Goal: Transaction & Acquisition: Purchase product/service

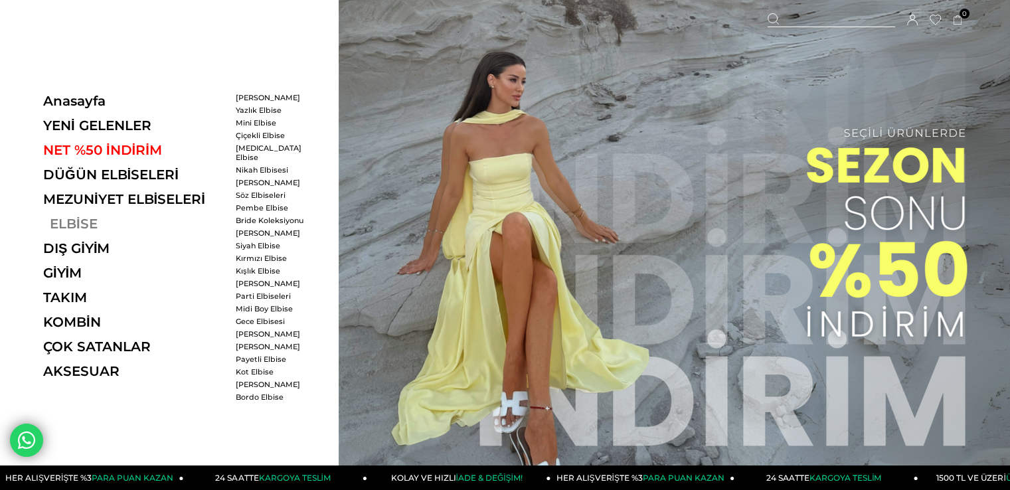
click at [87, 220] on link "ELBİSE" at bounding box center [134, 224] width 183 height 16
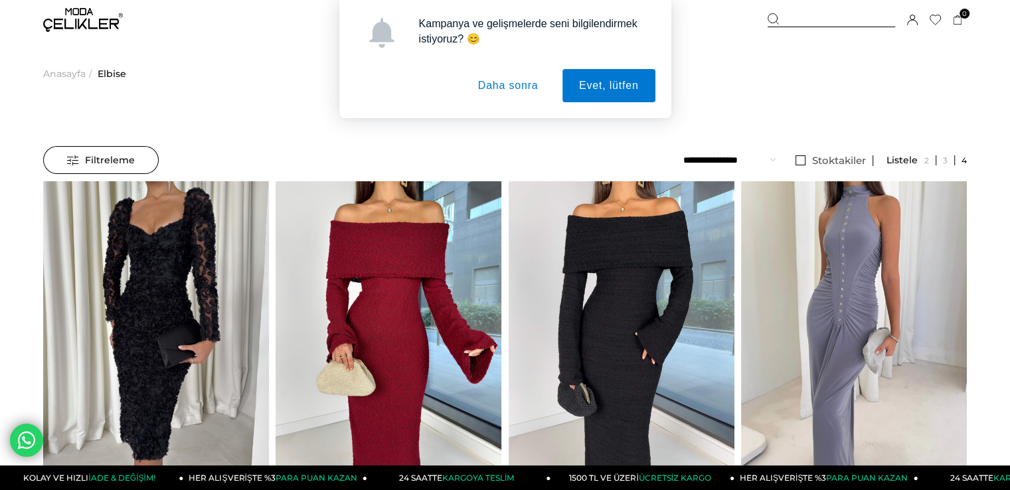
click at [425, 77] on div "Kampanya ve gelişmelerde seni bilgilendirmek istiyoruz? 😊 Evet, lütfen Daha son…" at bounding box center [505, 59] width 300 height 86
click at [485, 88] on button "Daha sonra" at bounding box center [508, 85] width 94 height 33
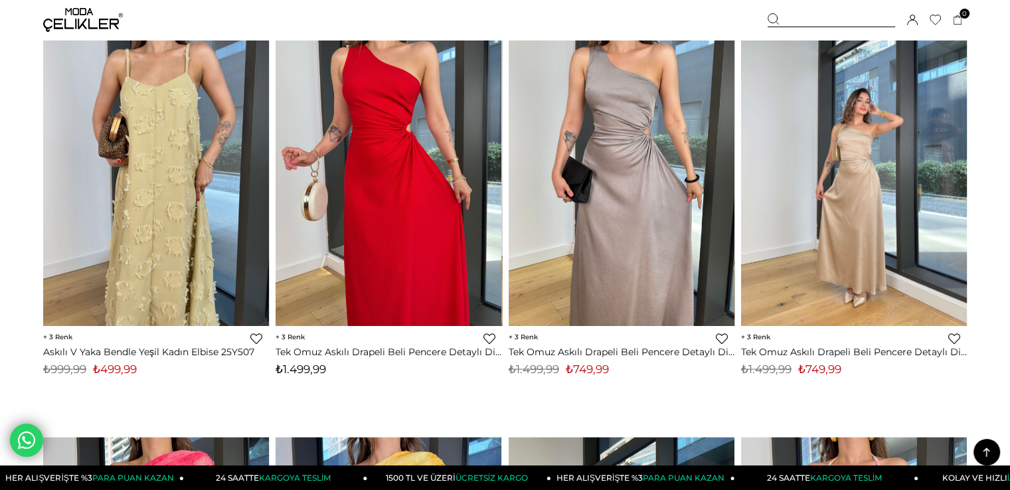
scroll to position [7503, 0]
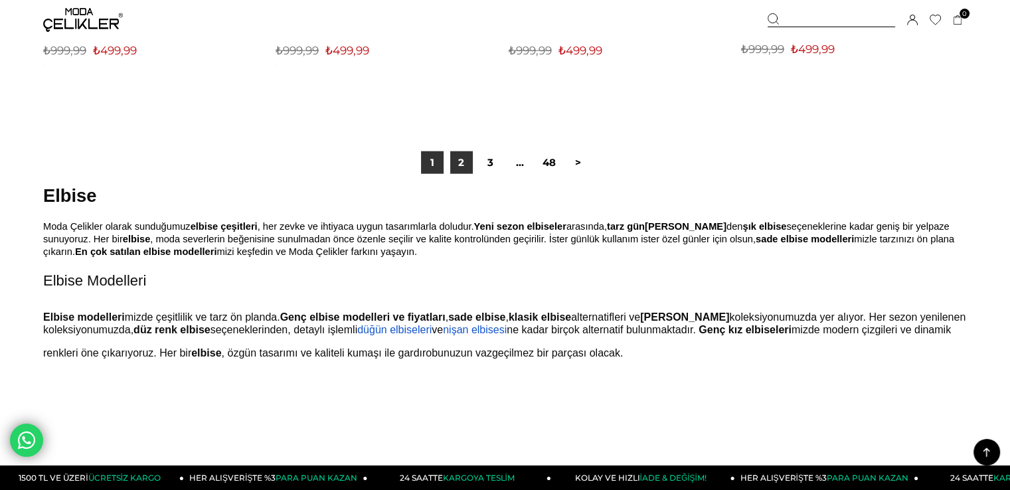
click at [462, 160] on link "2" at bounding box center [461, 162] width 23 height 23
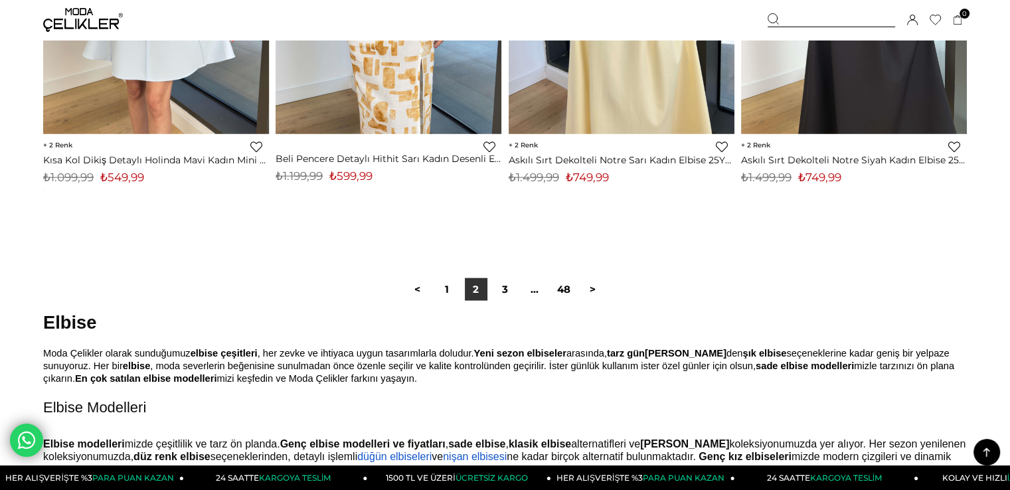
scroll to position [8366, 0]
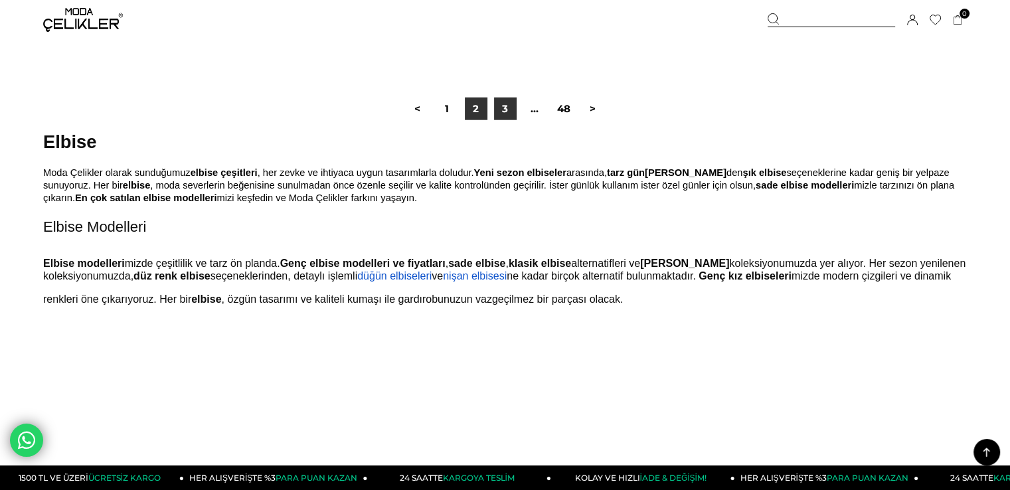
click at [505, 109] on link "3" at bounding box center [505, 109] width 23 height 23
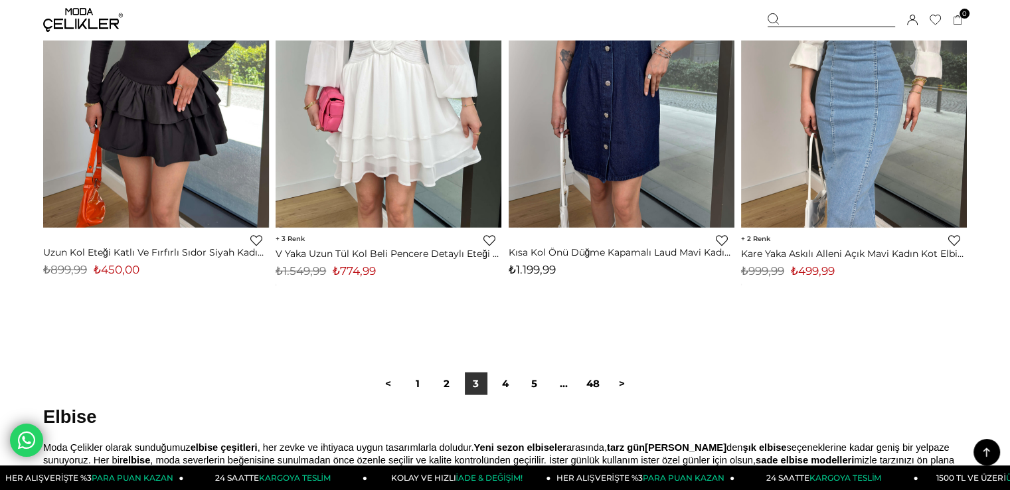
scroll to position [8366, 0]
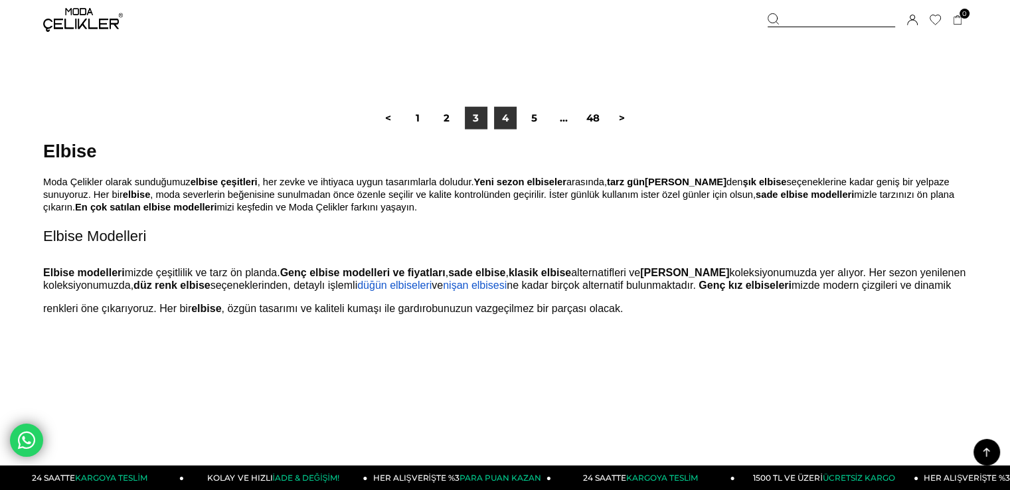
click at [501, 116] on link "4" at bounding box center [505, 118] width 23 height 23
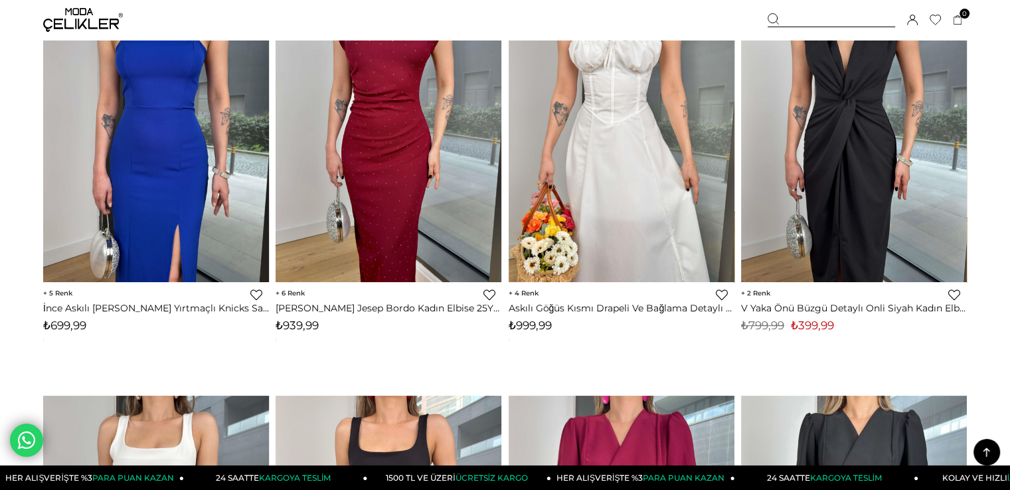
scroll to position [133, 0]
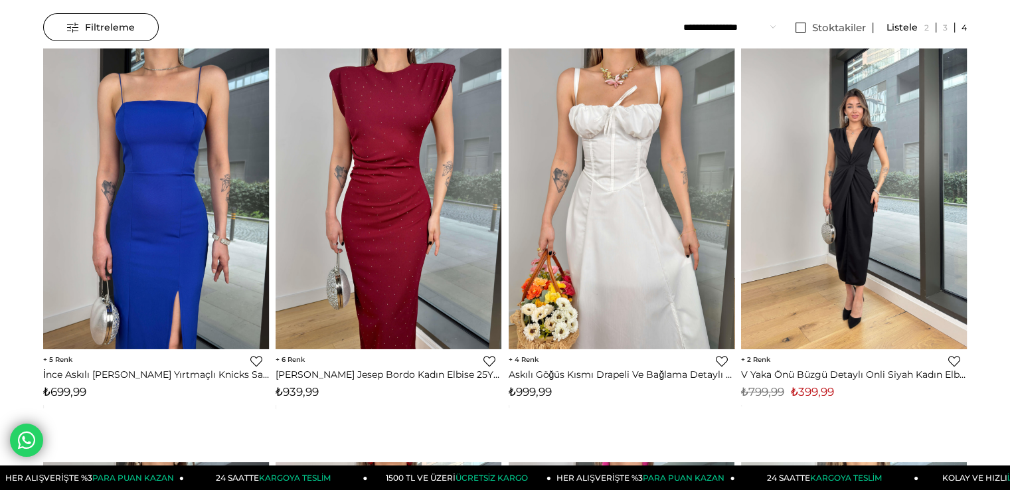
click at [843, 206] on img at bounding box center [854, 198] width 226 height 301
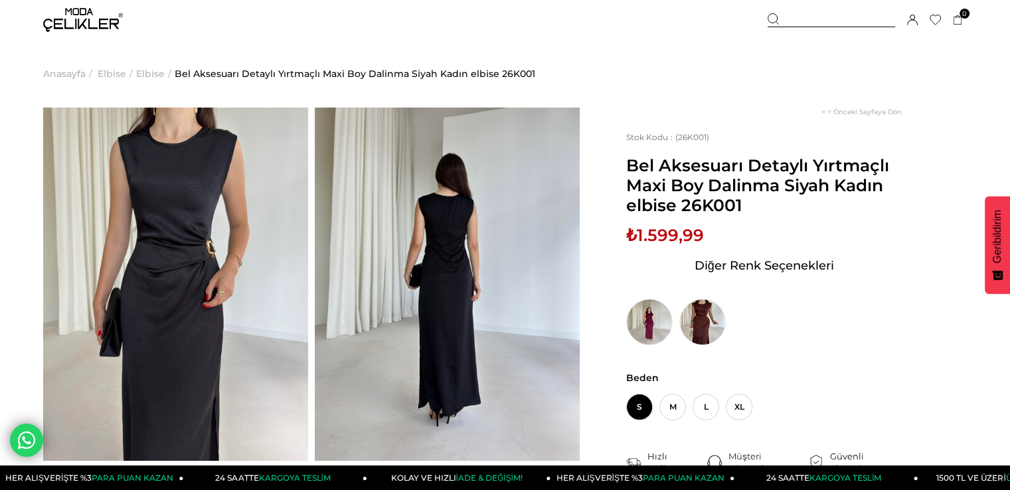
click at [200, 199] on img at bounding box center [175, 284] width 265 height 353
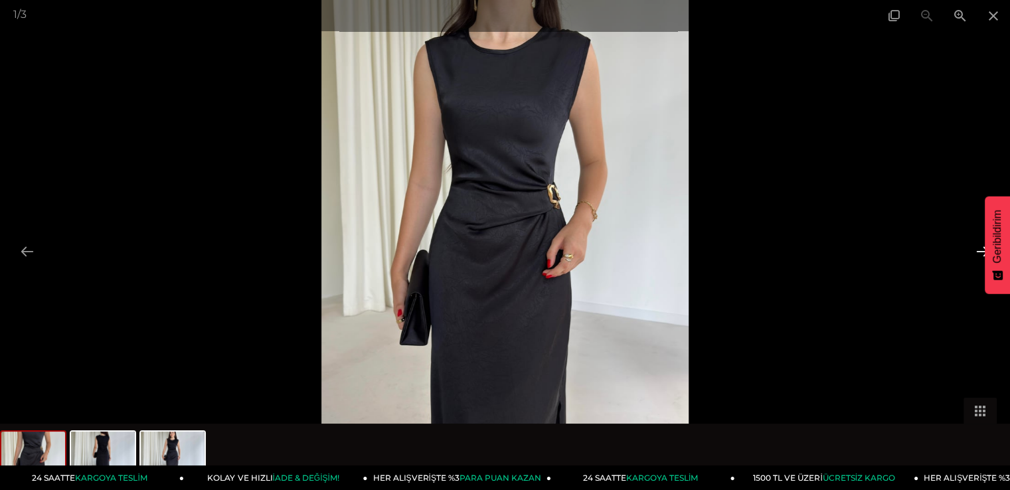
click at [972, 245] on button at bounding box center [983, 251] width 28 height 26
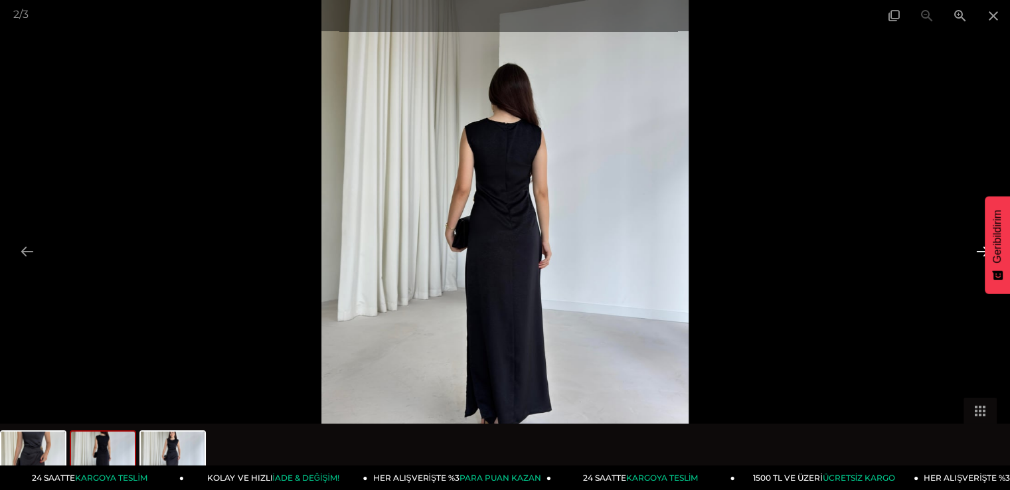
click at [972, 245] on button at bounding box center [983, 251] width 28 height 26
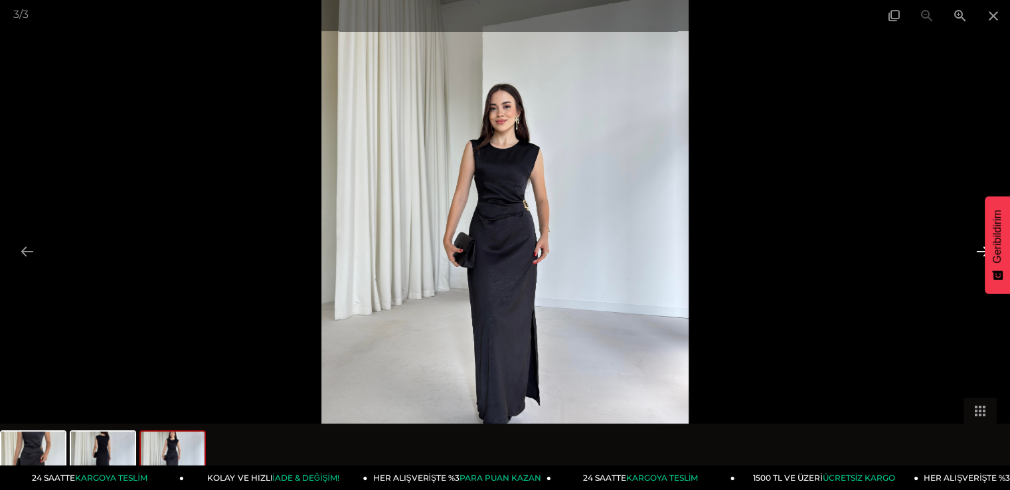
click at [972, 245] on button at bounding box center [983, 251] width 28 height 26
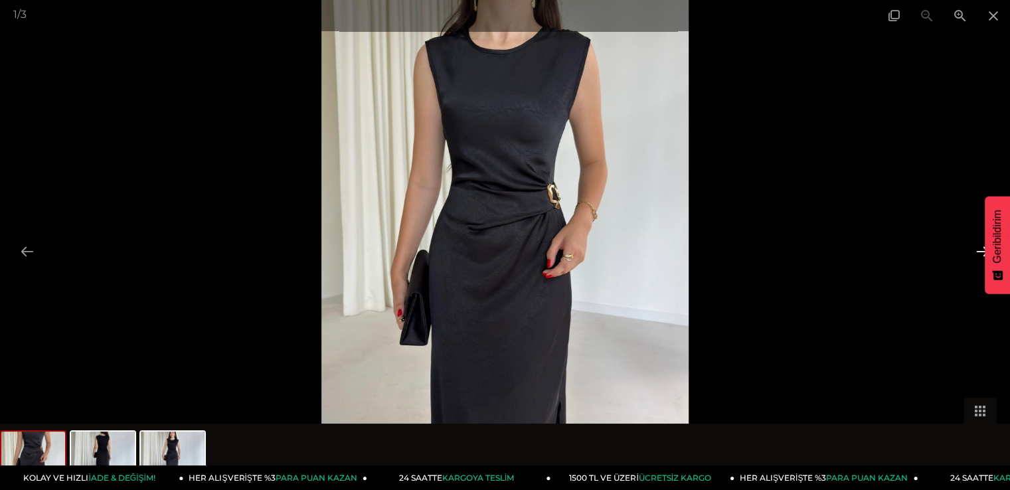
click at [972, 245] on button at bounding box center [983, 251] width 28 height 26
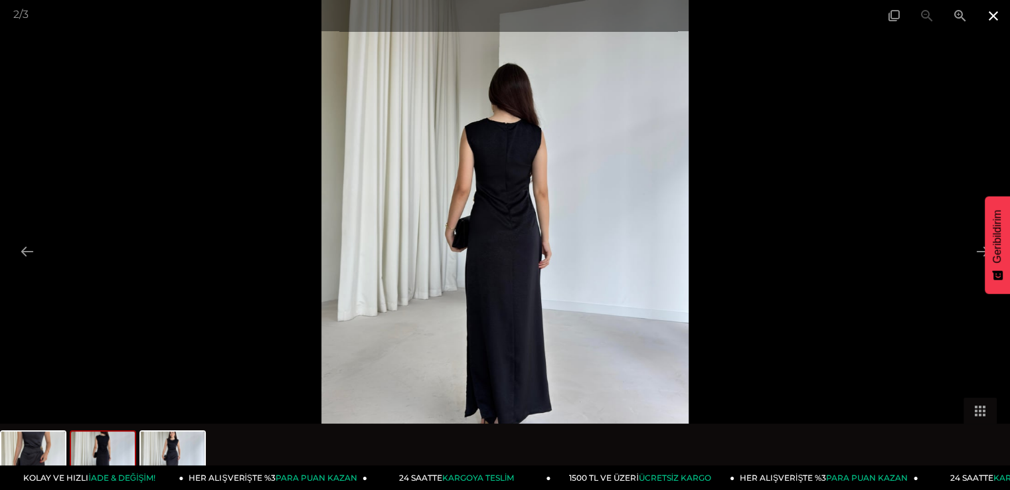
click at [993, 25] on span at bounding box center [993, 15] width 33 height 31
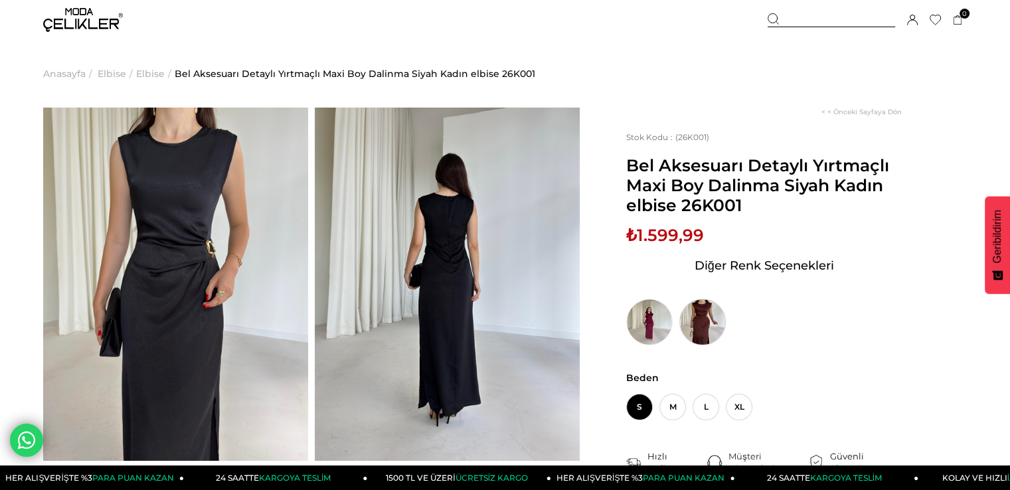
click at [699, 314] on img at bounding box center [702, 322] width 46 height 46
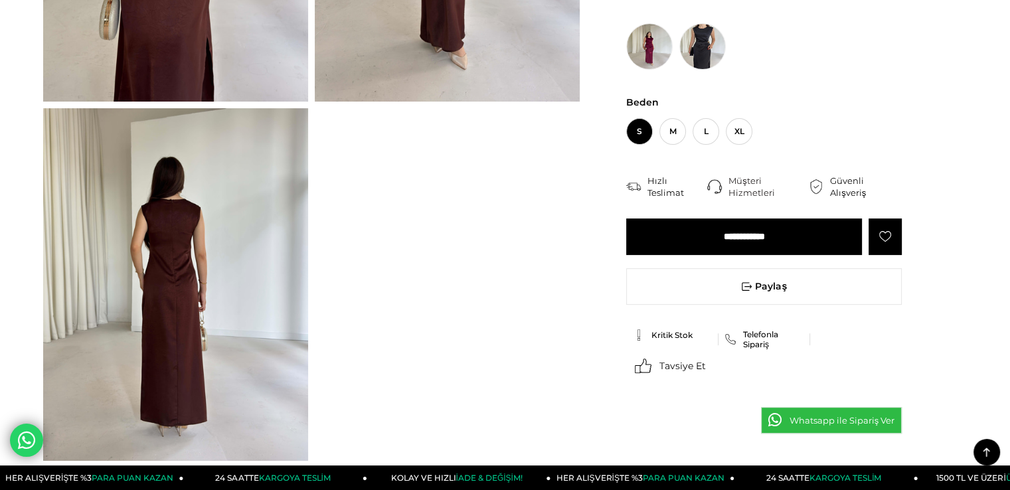
scroll to position [465, 0]
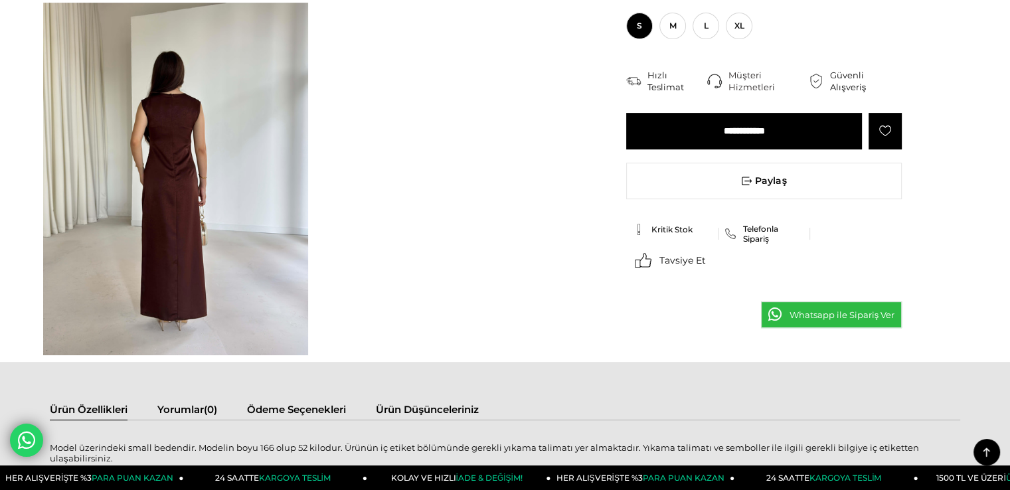
click at [207, 228] on img at bounding box center [175, 179] width 265 height 353
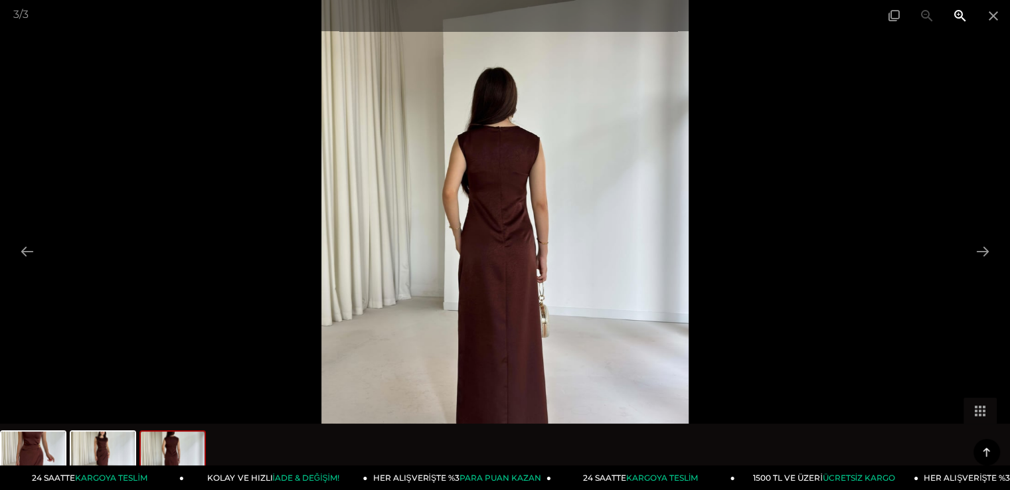
click at [969, 22] on span at bounding box center [959, 15] width 33 height 31
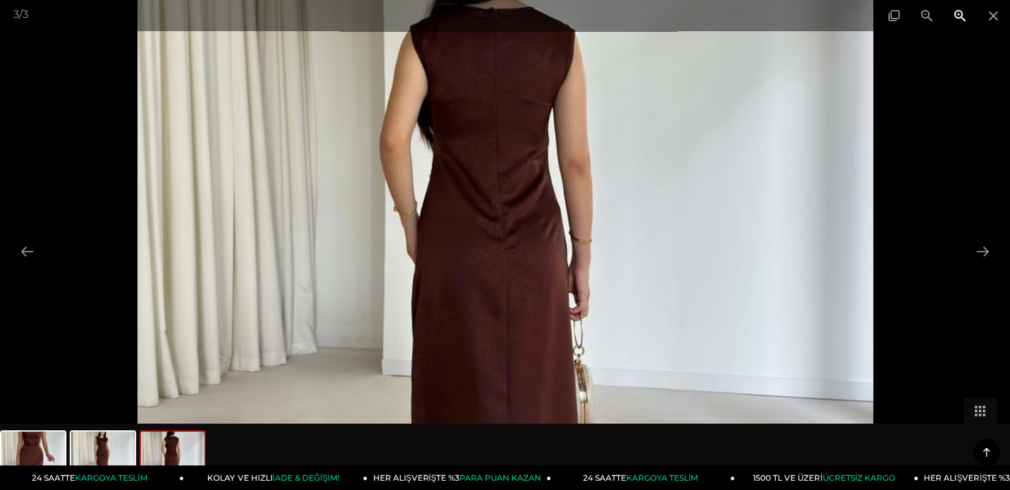
click at [969, 22] on span at bounding box center [959, 15] width 33 height 31
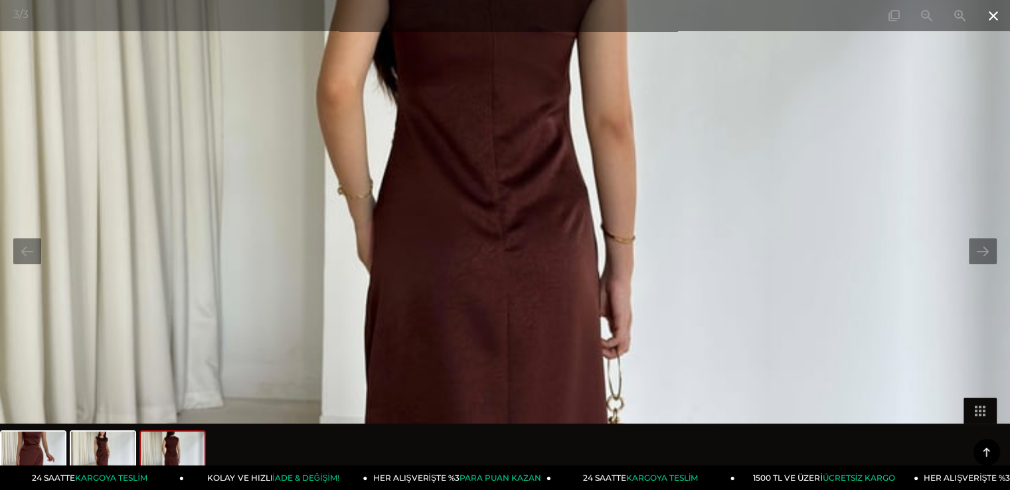
click at [991, 17] on span at bounding box center [993, 15] width 33 height 31
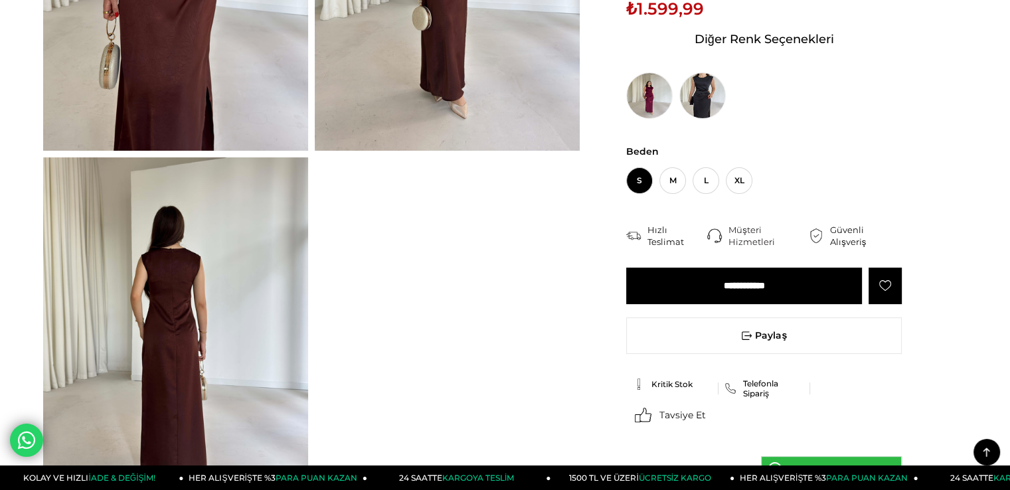
scroll to position [133, 0]
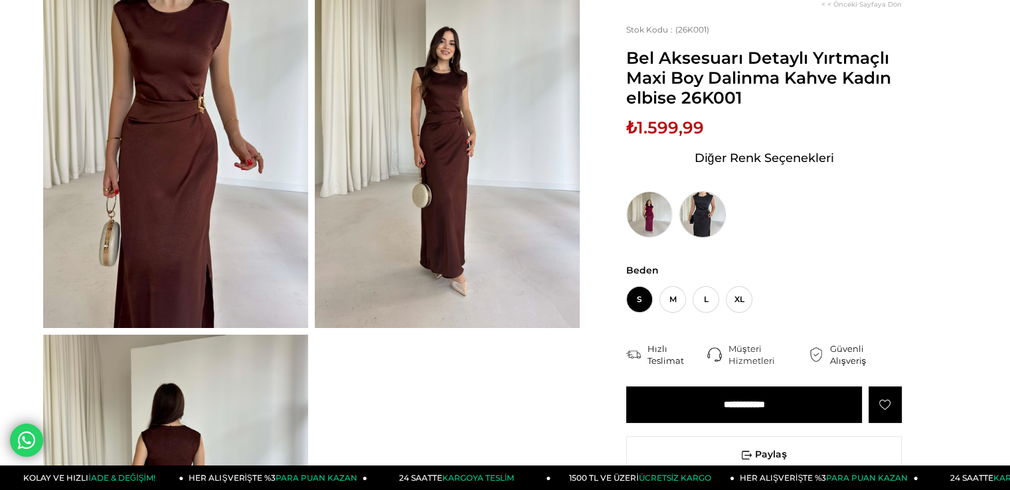
click at [702, 203] on img at bounding box center [702, 214] width 46 height 46
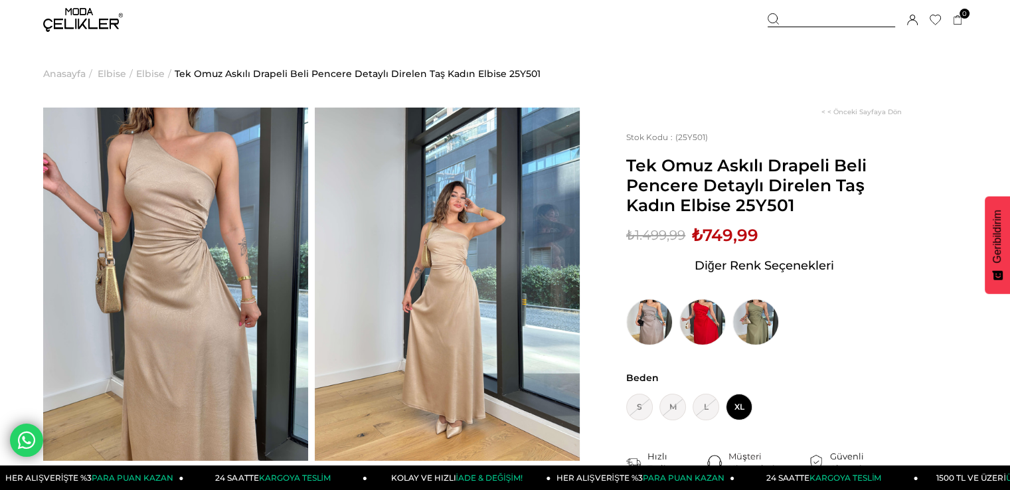
click at [615, 317] on div "< < Önceki Sayfaya Dön Stok Kodu (25Y501) Tek Omuz Askılı Drapeli Beli Pencere …" at bounding box center [773, 425] width 387 height 635
click at [649, 303] on img at bounding box center [649, 322] width 46 height 46
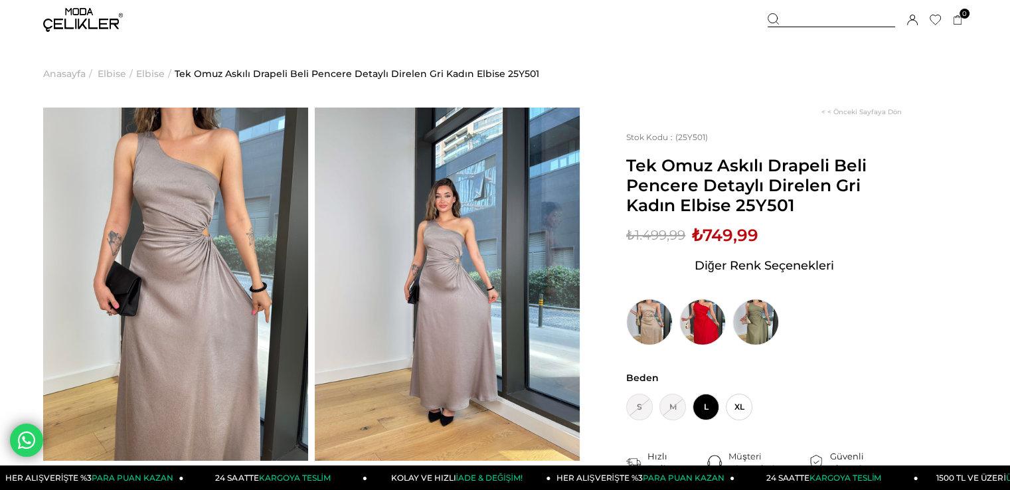
click at [226, 248] on img at bounding box center [175, 284] width 265 height 353
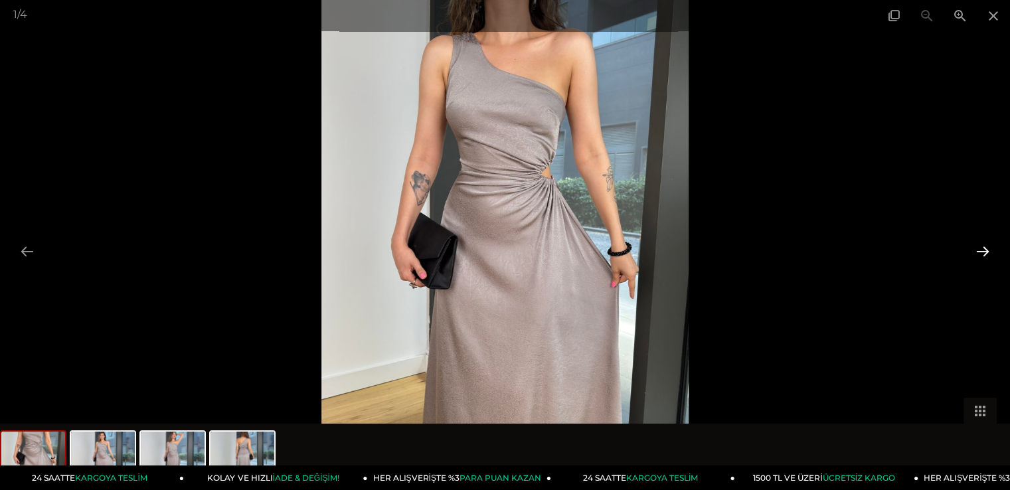
click at [993, 248] on button at bounding box center [983, 251] width 28 height 26
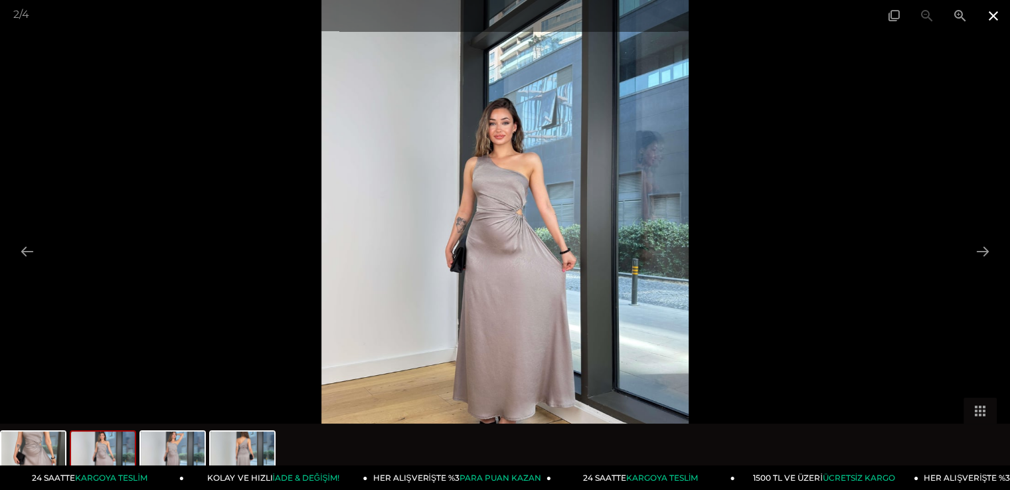
click at [985, 13] on span at bounding box center [993, 15] width 33 height 31
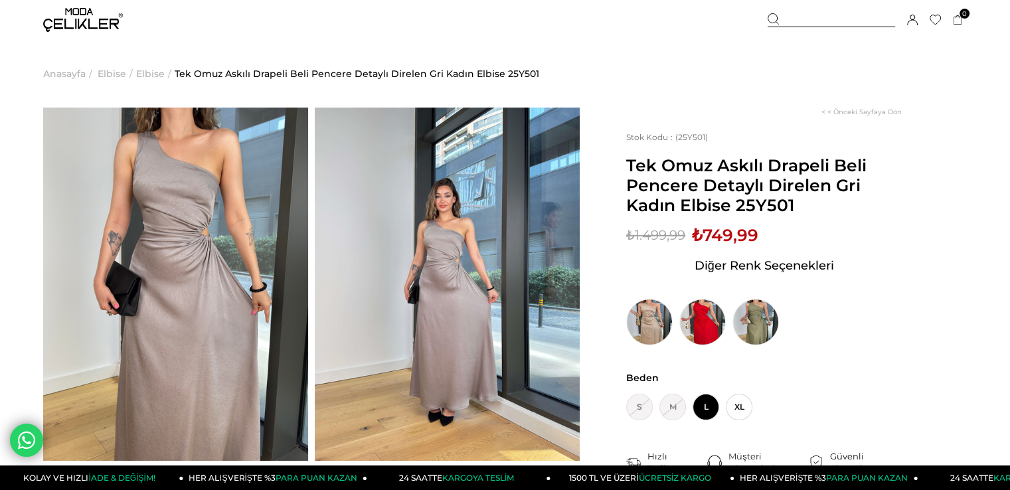
click at [924, 215] on div "< < Önceki Sayfaya Dön Stok Kodu (25Y501) Tek Omuz Askılı Drapeli Beli Pencere …" at bounding box center [773, 425] width 387 height 635
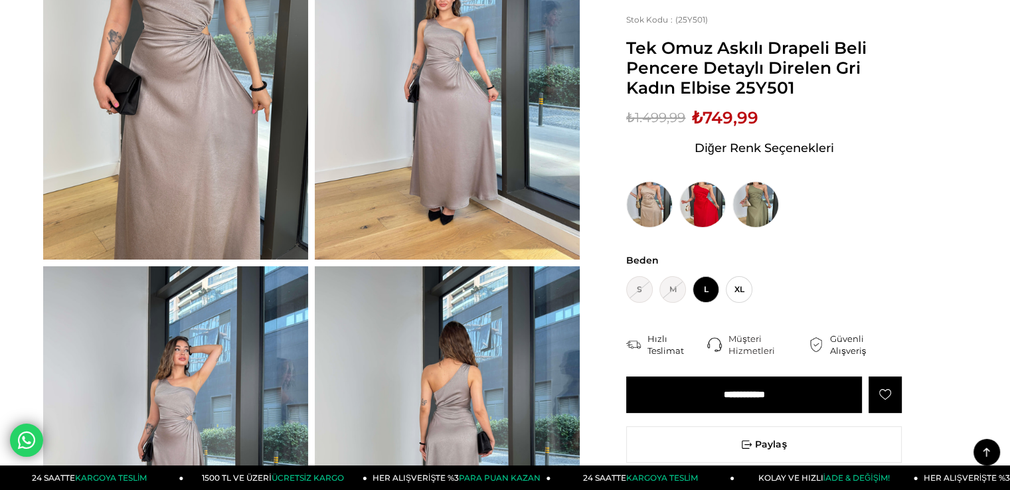
scroll to position [199, 0]
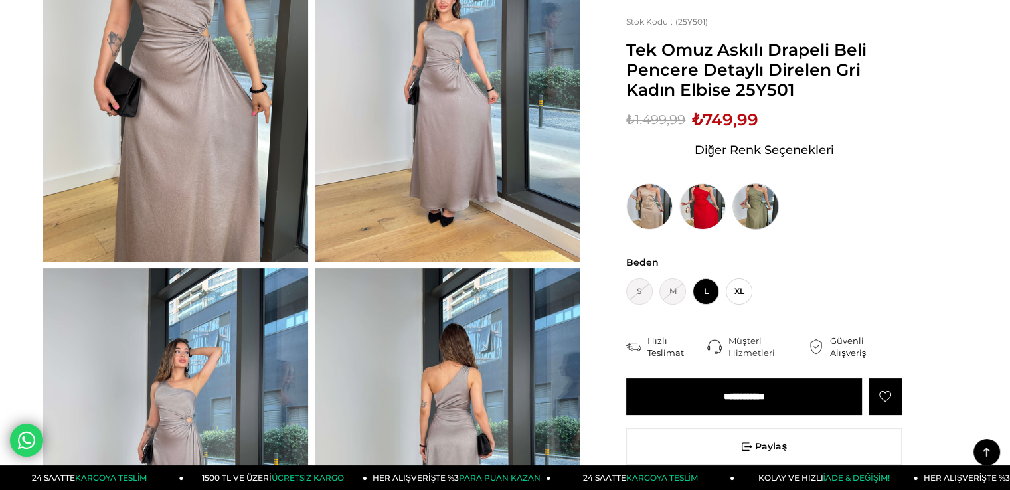
click at [771, 210] on img at bounding box center [755, 206] width 46 height 46
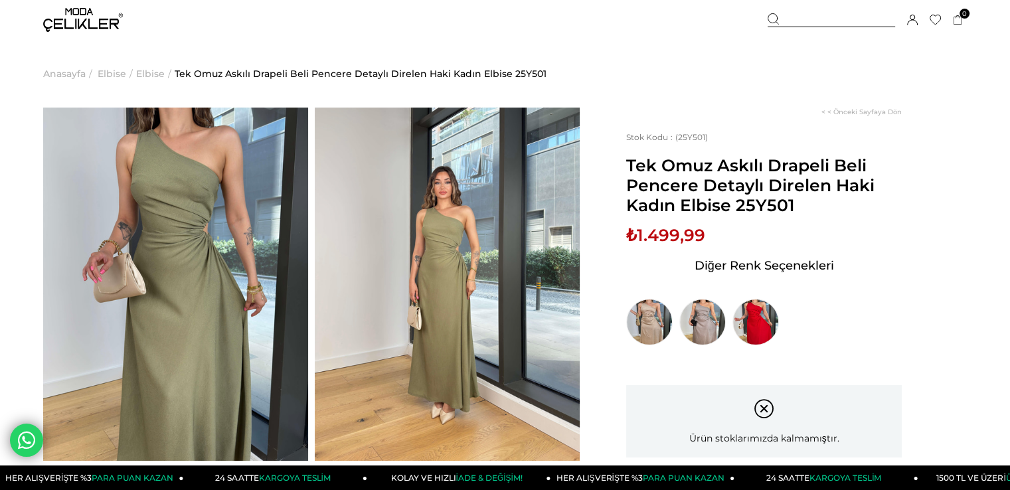
click at [234, 260] on img at bounding box center [175, 284] width 265 height 353
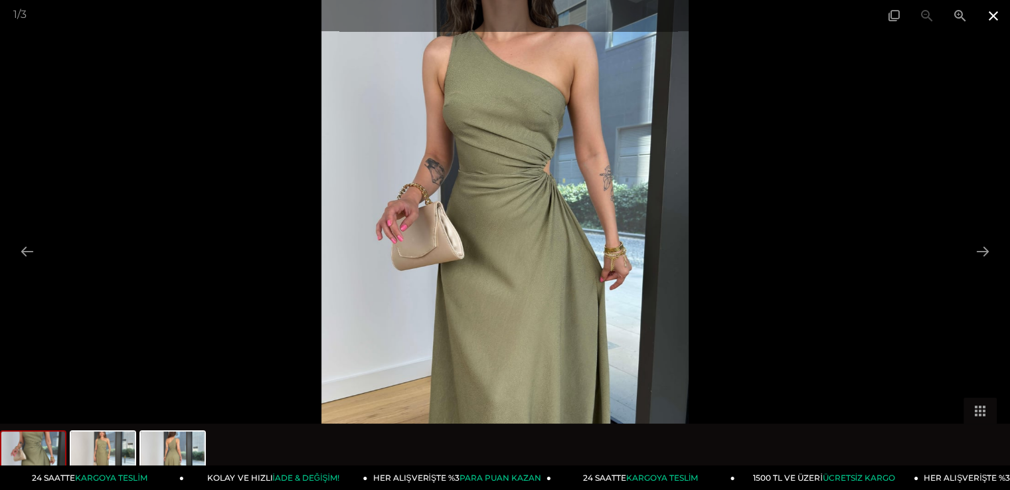
click at [993, 20] on span at bounding box center [993, 15] width 33 height 31
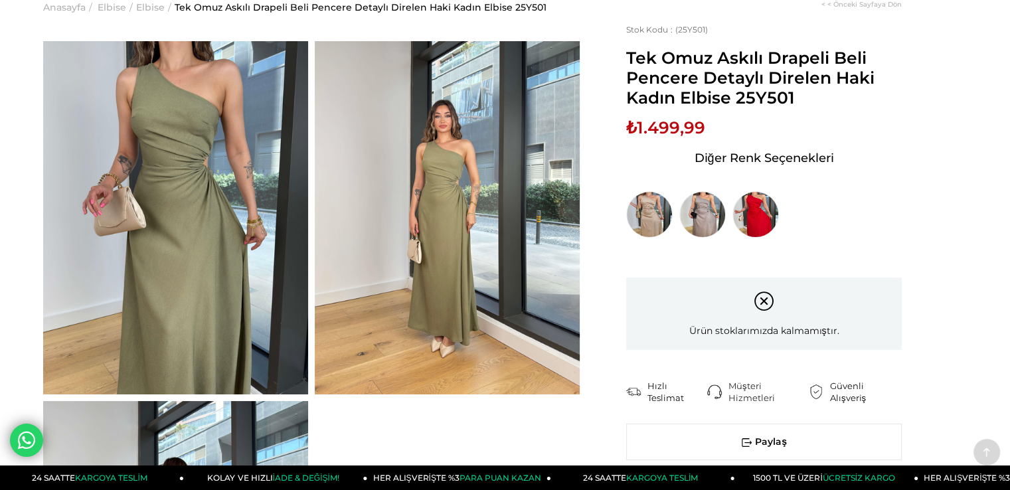
scroll to position [199, 0]
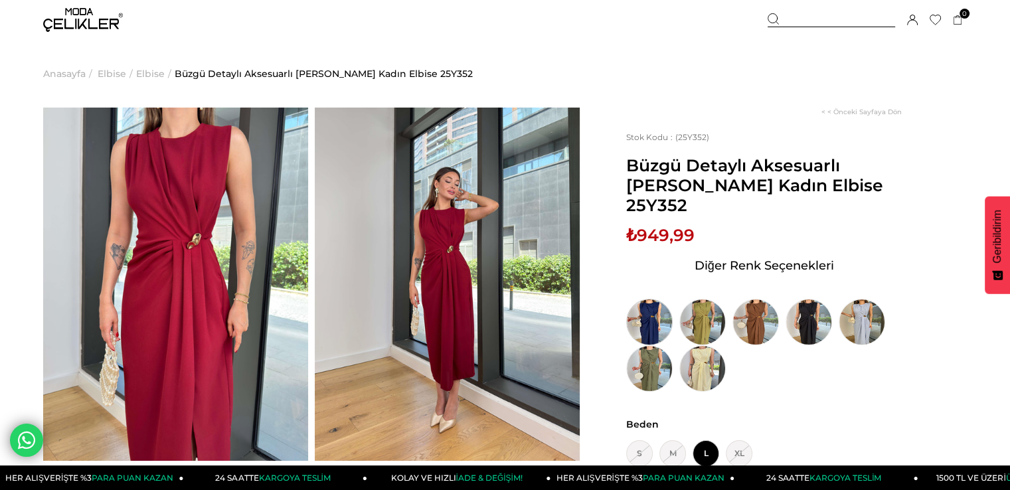
click at [647, 311] on img at bounding box center [649, 322] width 46 height 46
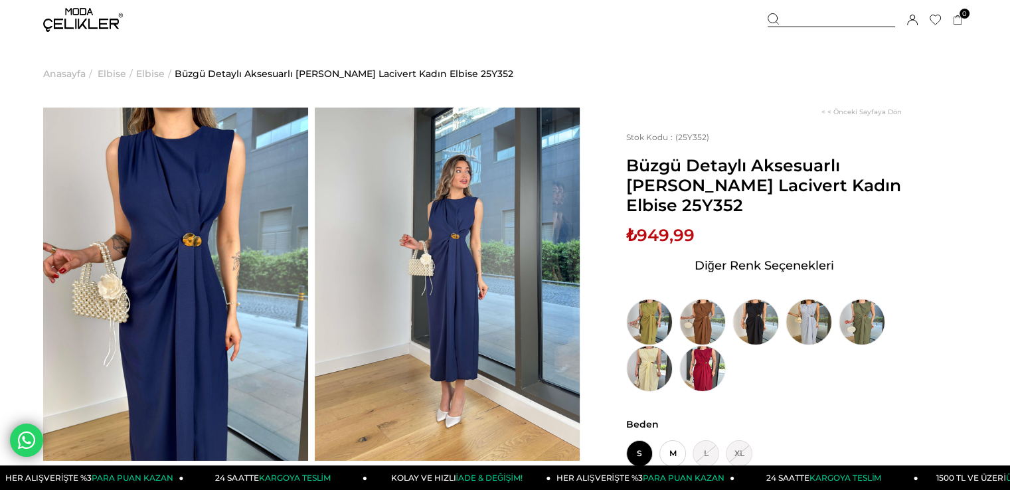
click at [209, 250] on img at bounding box center [175, 284] width 265 height 353
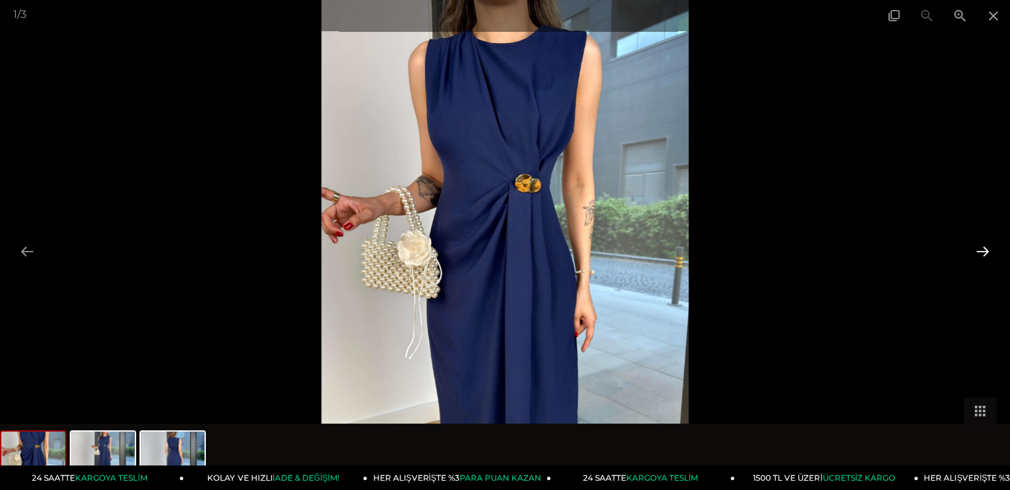
click at [985, 253] on button at bounding box center [983, 251] width 28 height 26
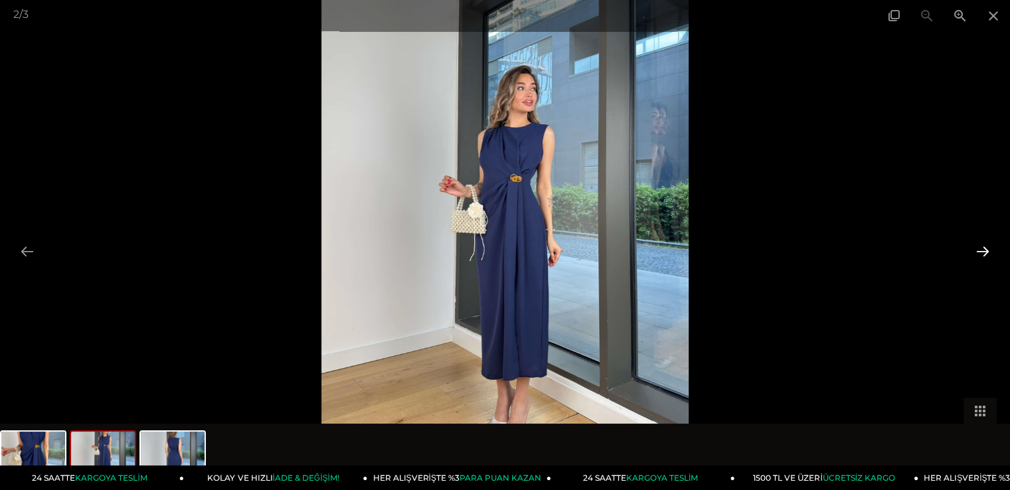
click at [985, 253] on button at bounding box center [983, 251] width 28 height 26
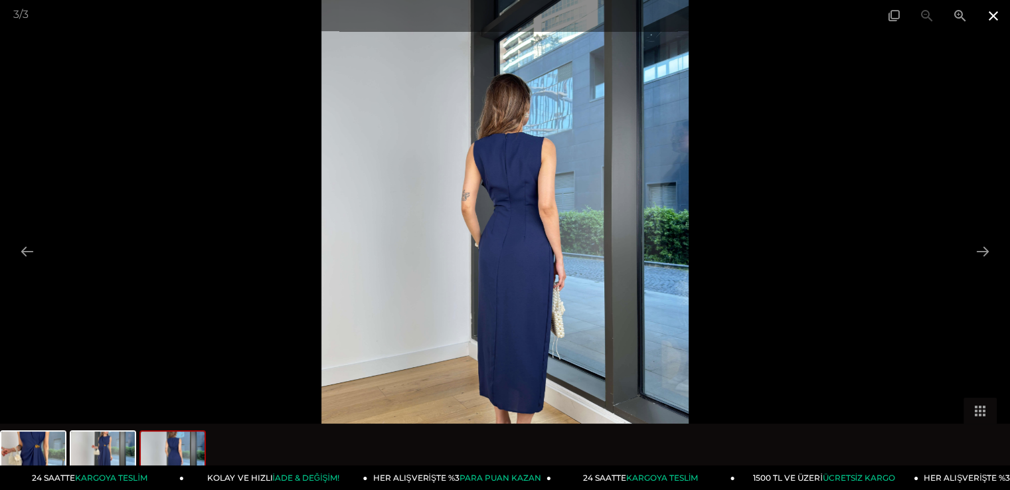
click at [993, 24] on span at bounding box center [993, 15] width 33 height 31
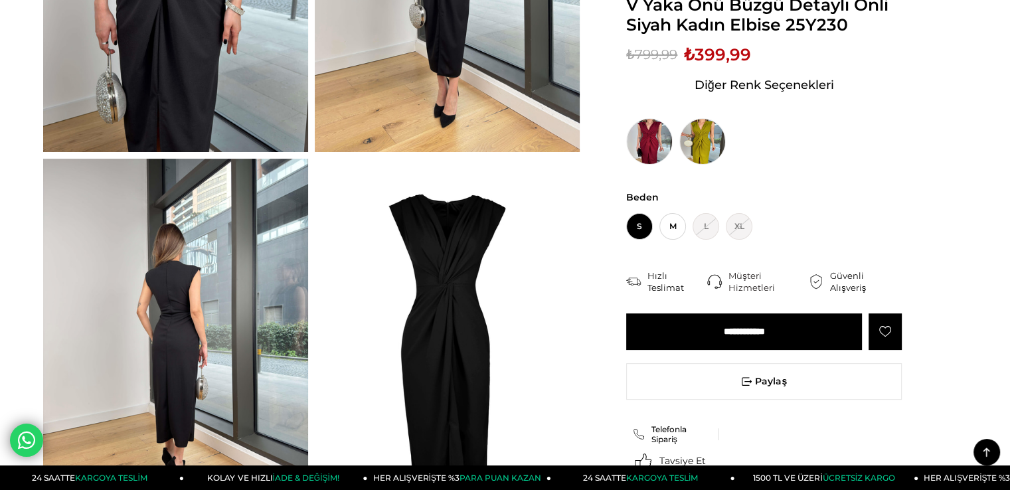
scroll to position [332, 0]
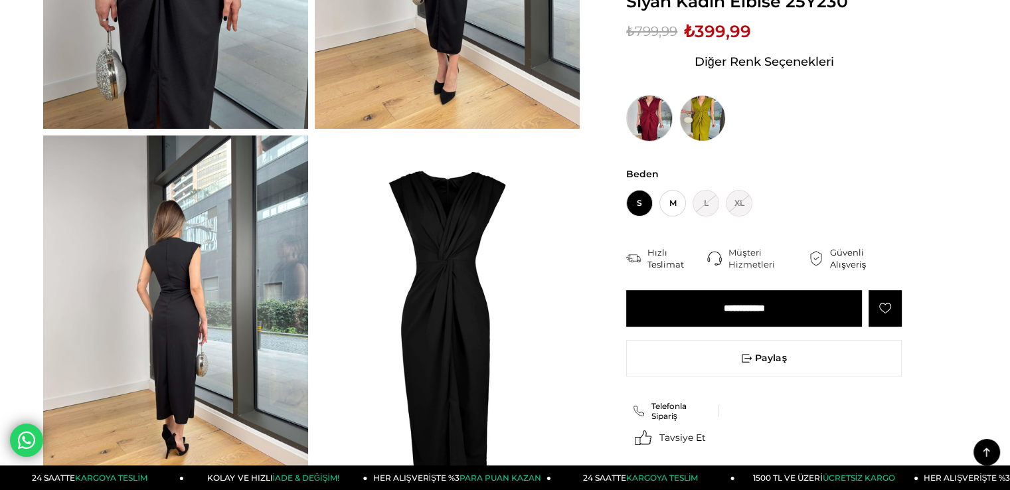
click at [661, 133] on img at bounding box center [649, 118] width 46 height 46
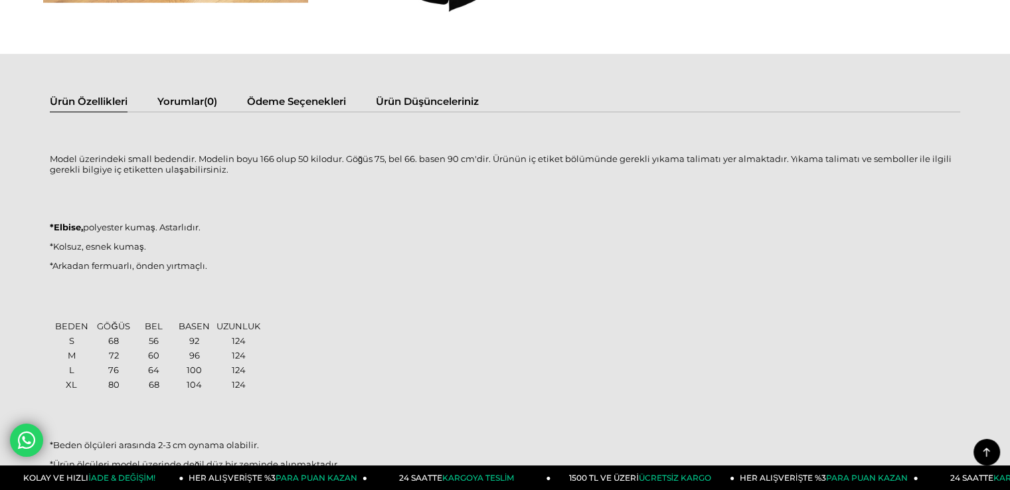
scroll to position [531, 0]
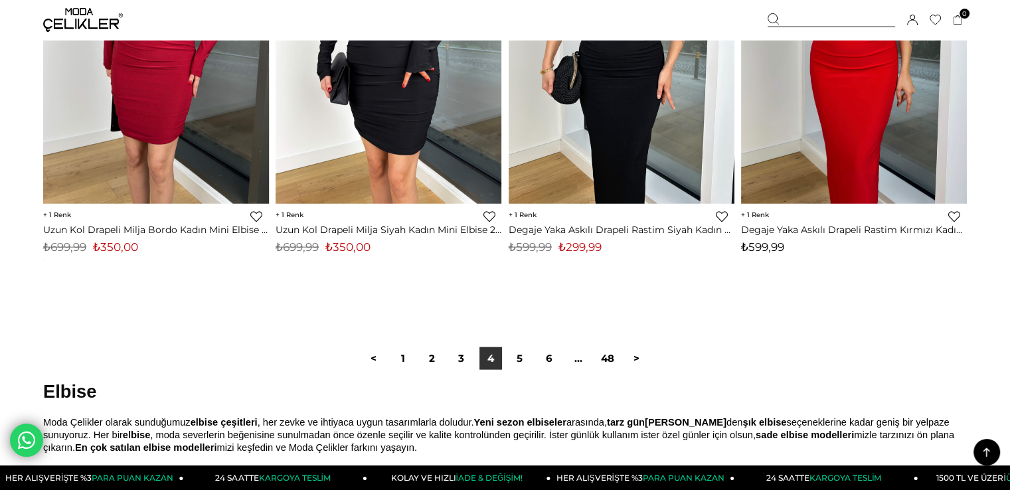
scroll to position [8281, 0]
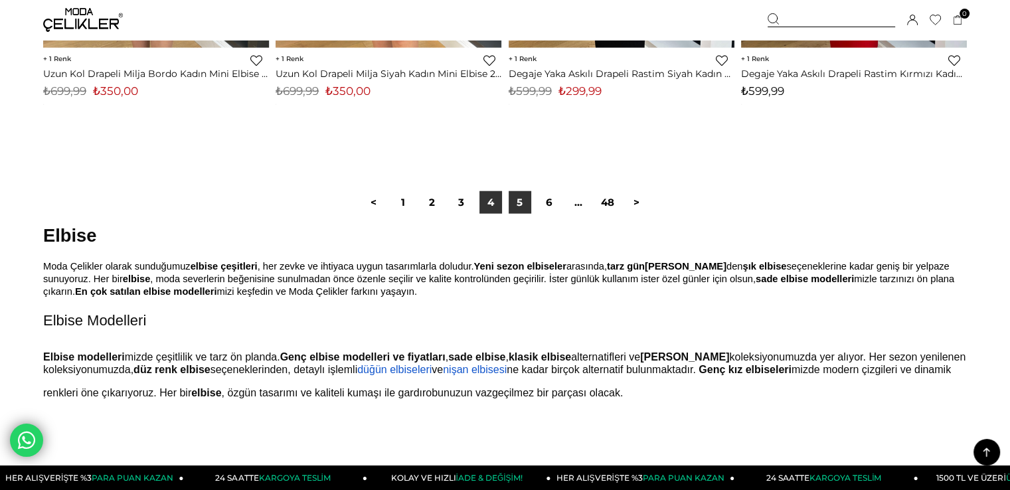
click at [518, 200] on link "5" at bounding box center [520, 202] width 23 height 23
